Goal: Use online tool/utility: Utilize a website feature to perform a specific function

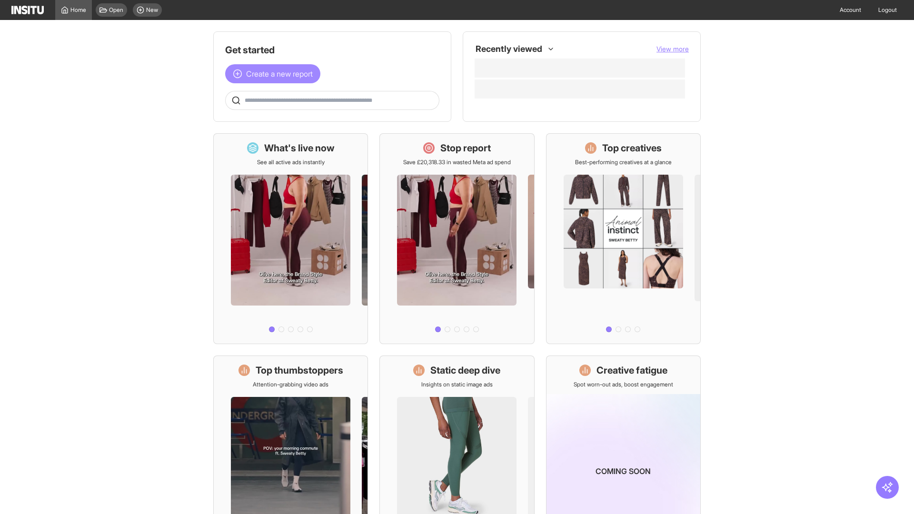
click at [275, 74] on span "Create a new report" at bounding box center [279, 73] width 67 height 11
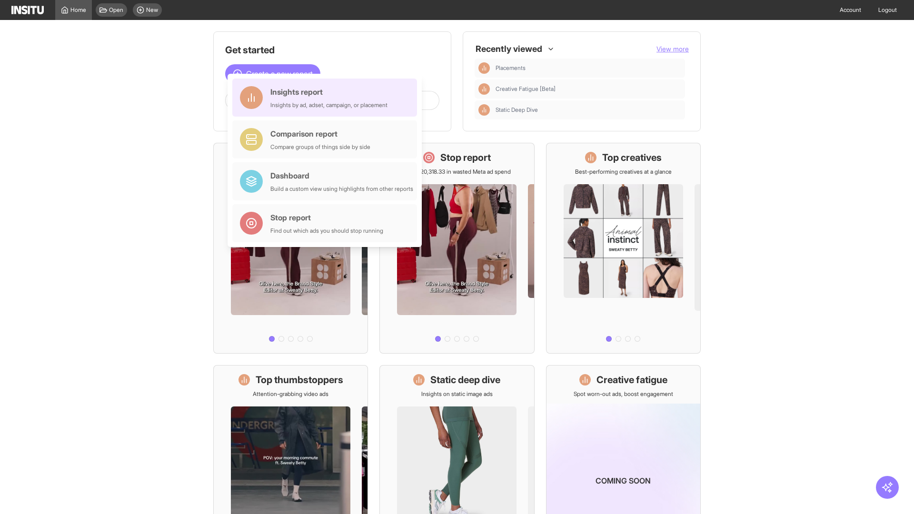
click at [327, 98] on div "Insights report Insights by ad, adset, campaign, or placement" at bounding box center [328, 97] width 117 height 23
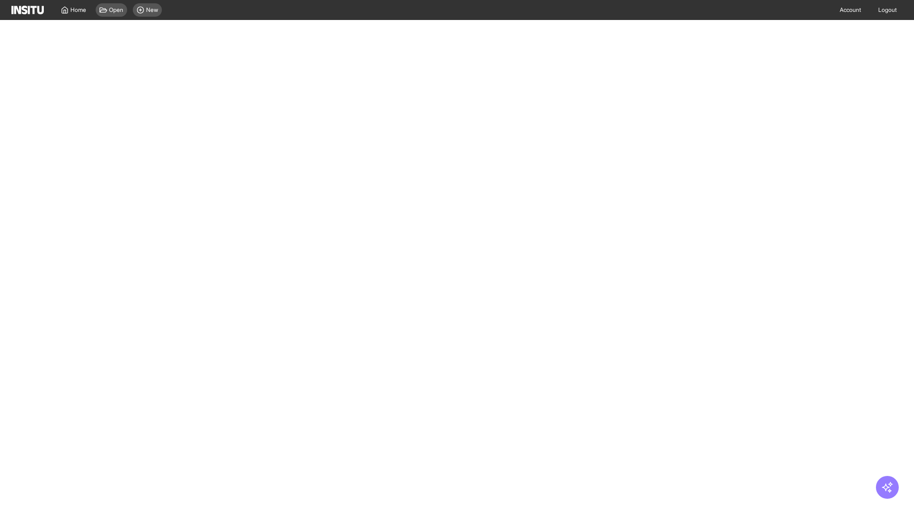
select select "**"
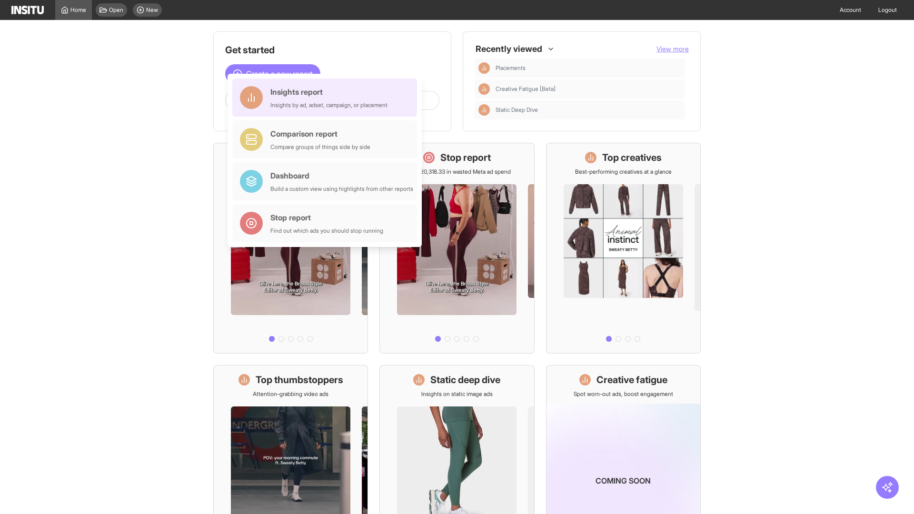
click at [327, 98] on div "Insights report Insights by ad, adset, campaign, or placement" at bounding box center [328, 97] width 117 height 23
